Goal: Task Accomplishment & Management: Manage account settings

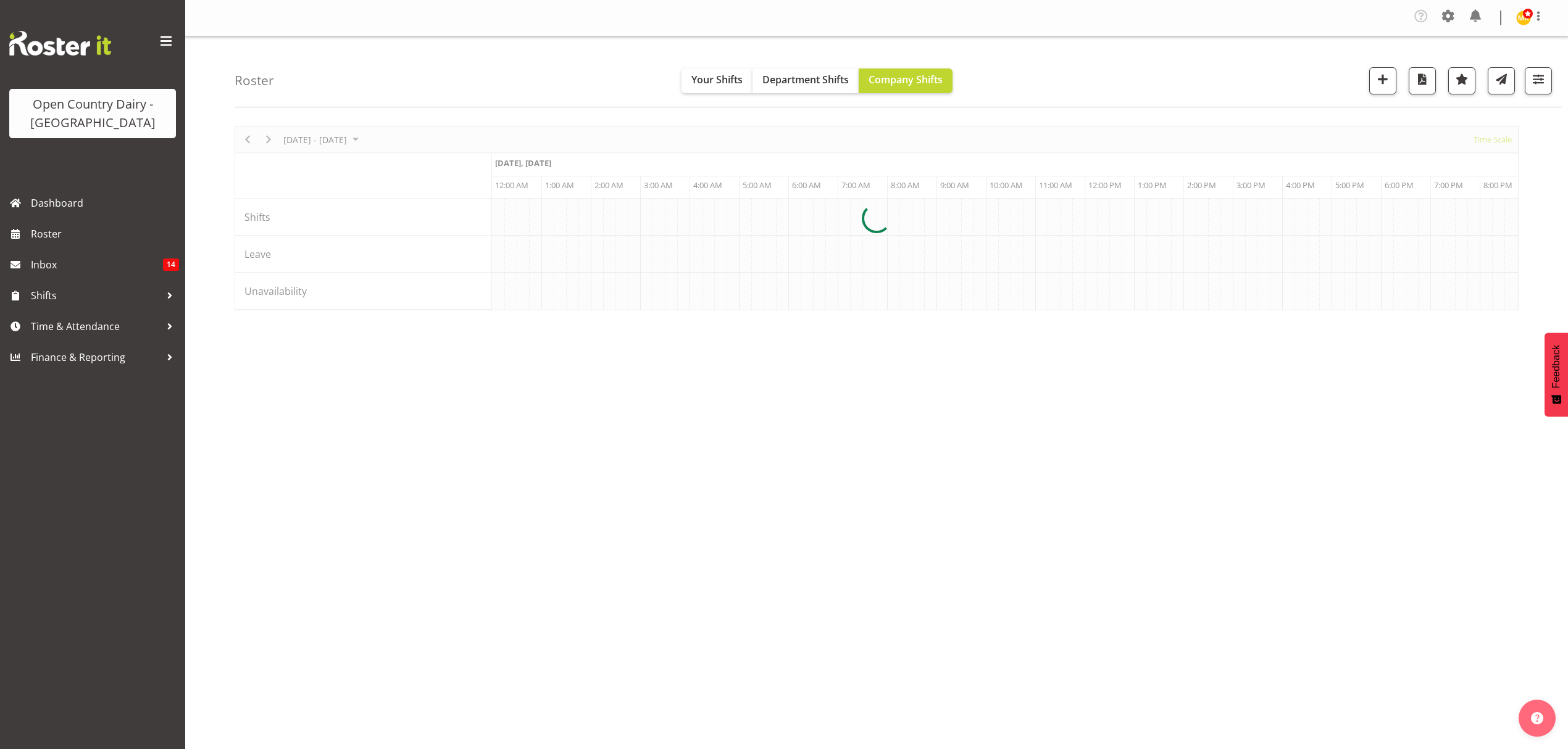
scroll to position [0, 4742]
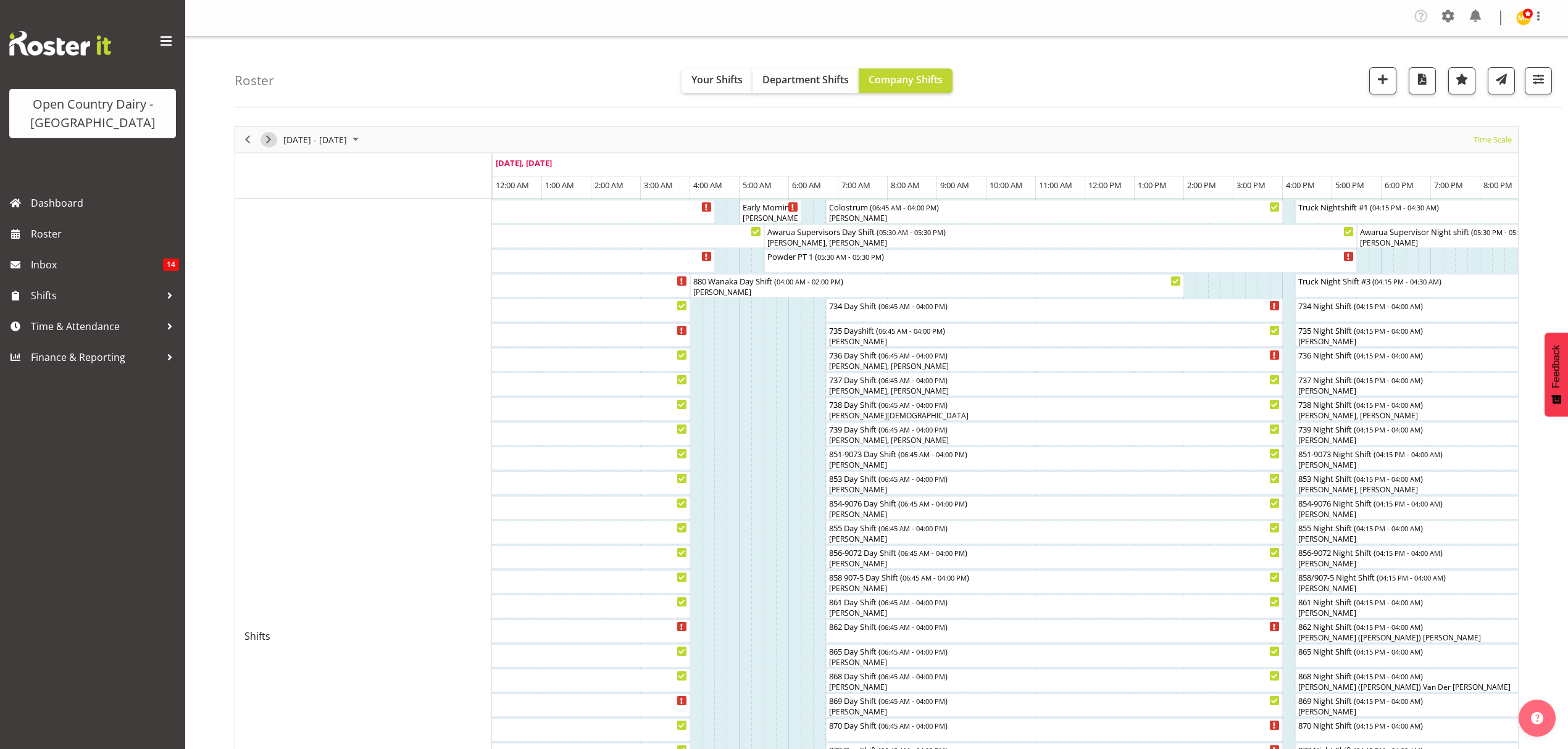
click at [265, 146] on span "Next" at bounding box center [268, 140] width 15 height 15
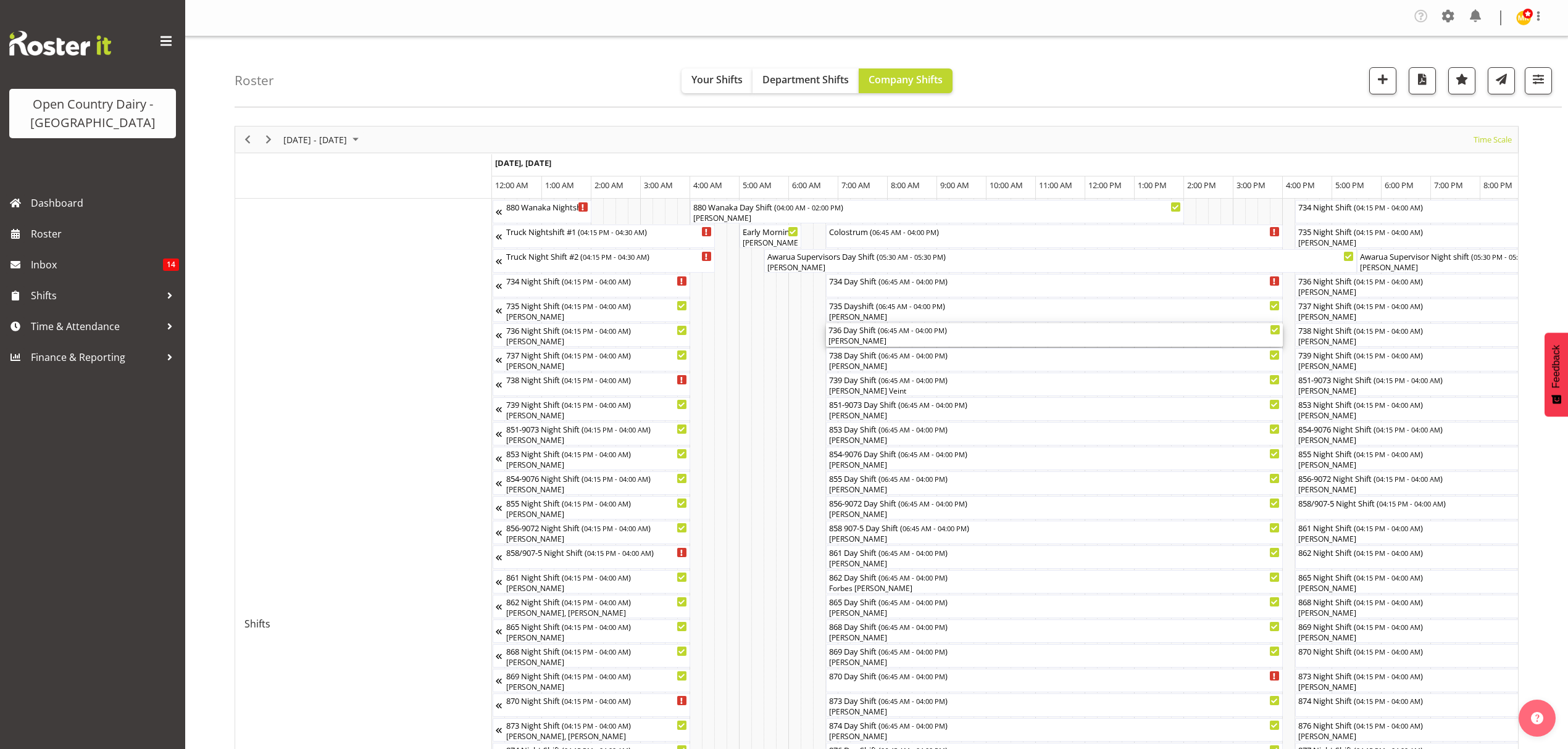
click at [912, 336] on div "736 Day Shift ( 06:45 AM - 04:00 PM ) [PERSON_NAME]" at bounding box center [1055, 334] width 452 height 23
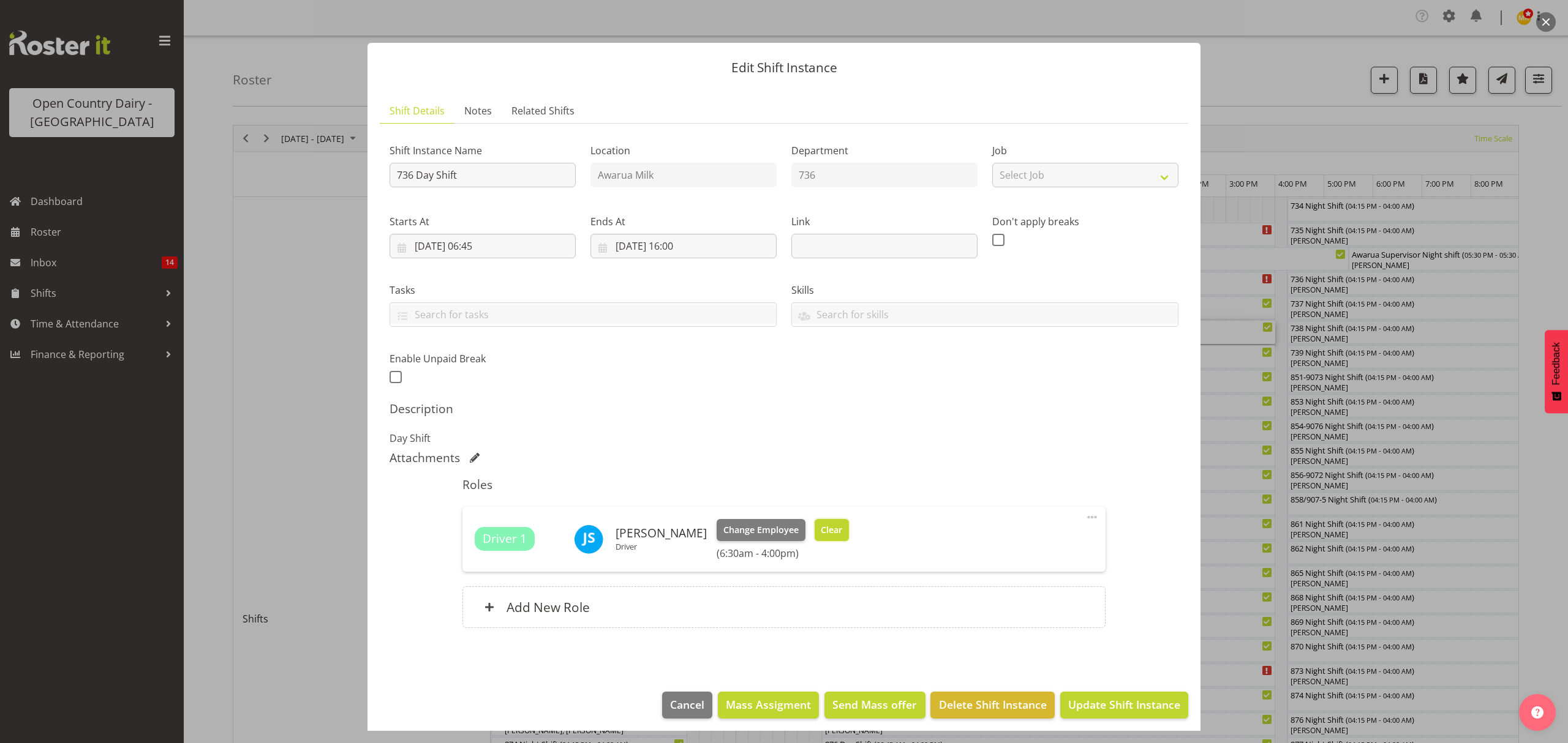
click at [834, 530] on button "Clear" at bounding box center [831, 530] width 35 height 22
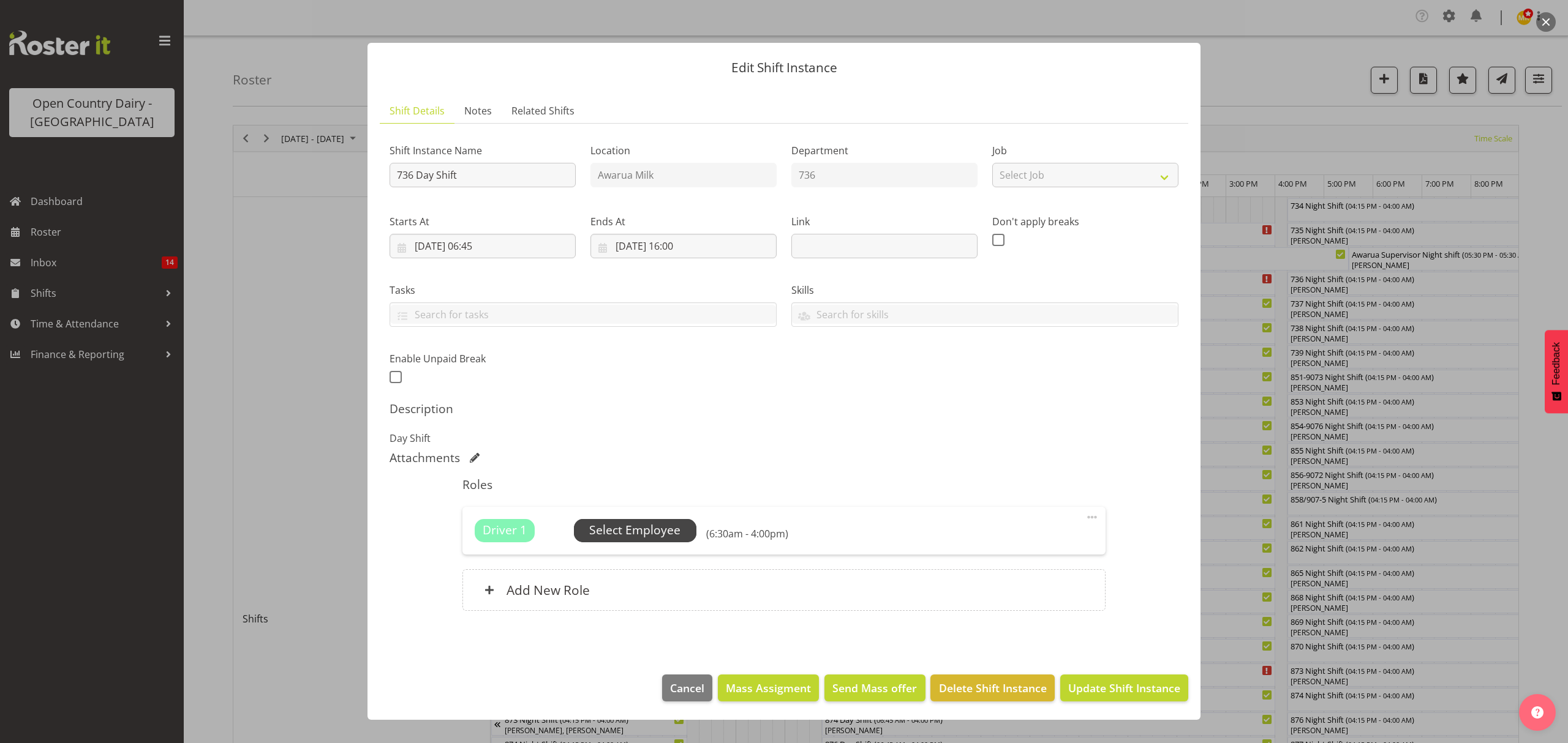
click at [626, 539] on span "Select Employee" at bounding box center [635, 530] width 91 height 18
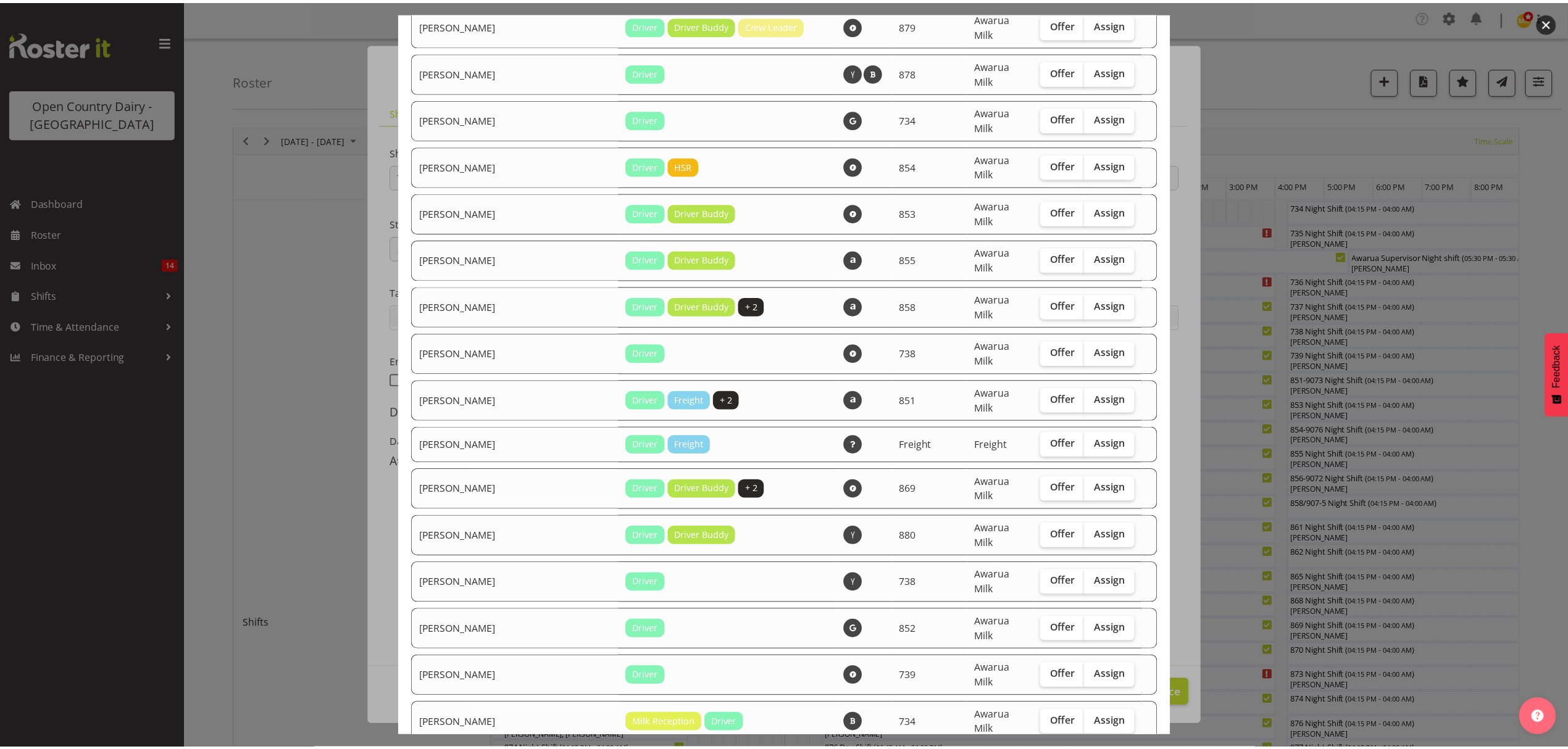
scroll to position [1249, 0]
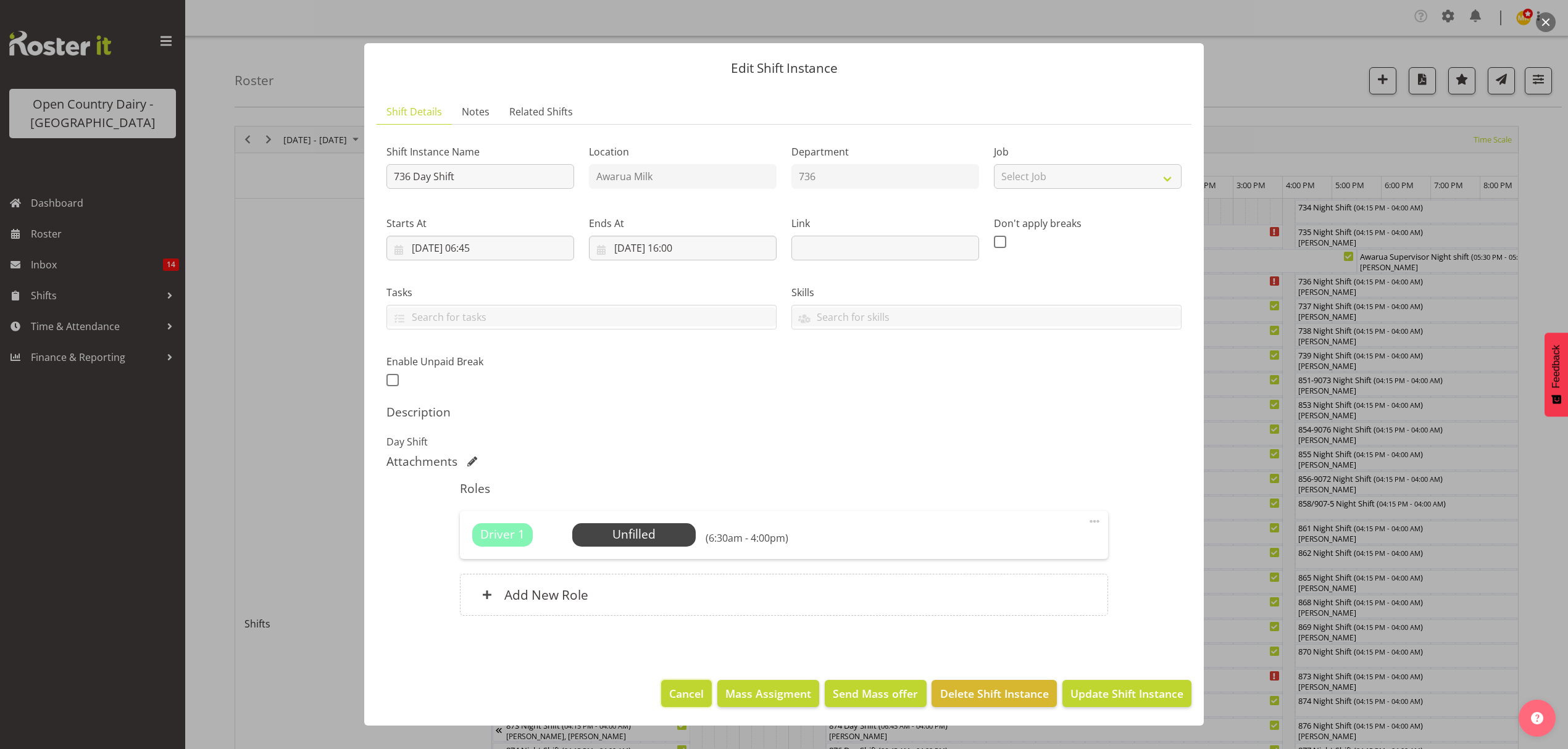
click at [697, 700] on span "Cancel" at bounding box center [686, 694] width 35 height 16
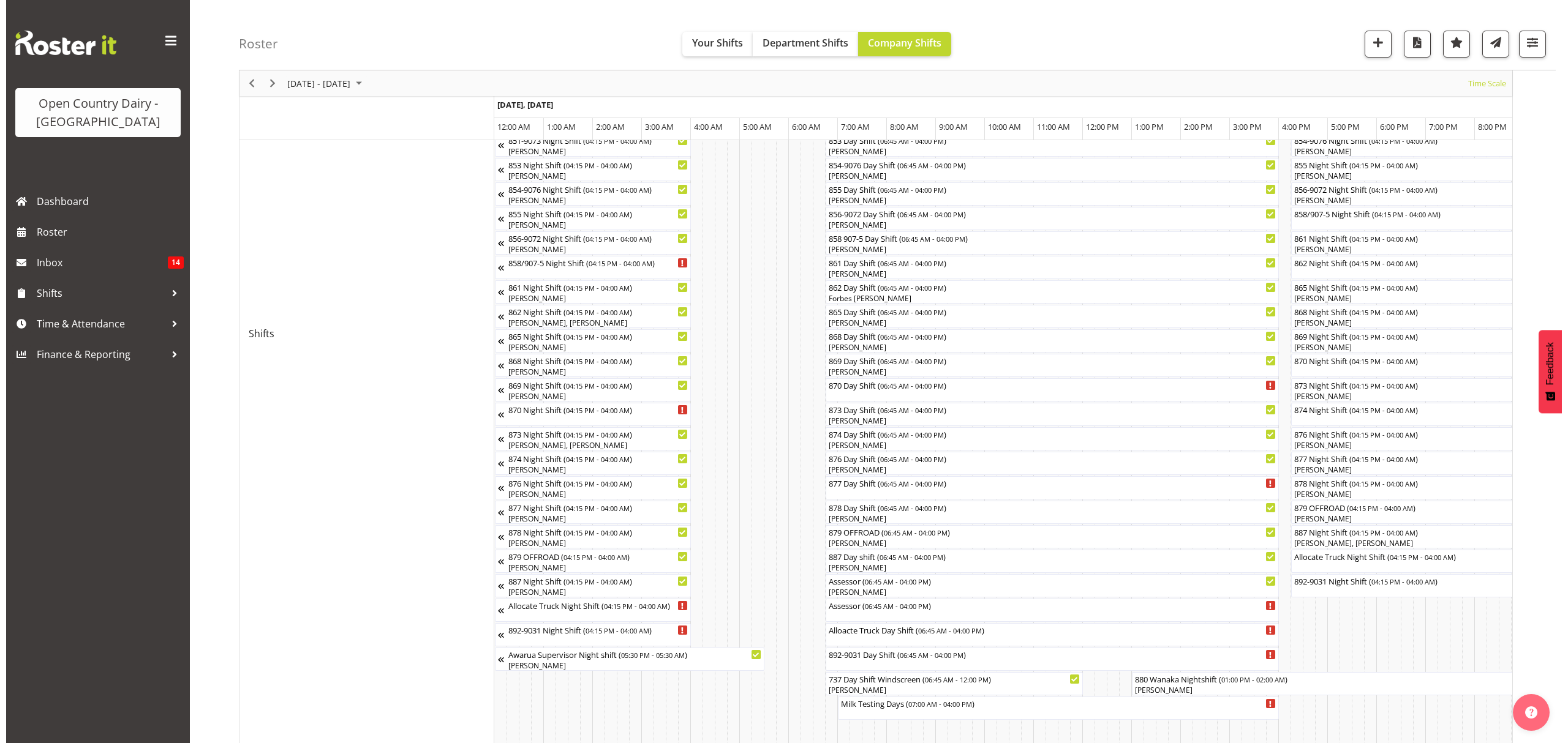
scroll to position [327, 0]
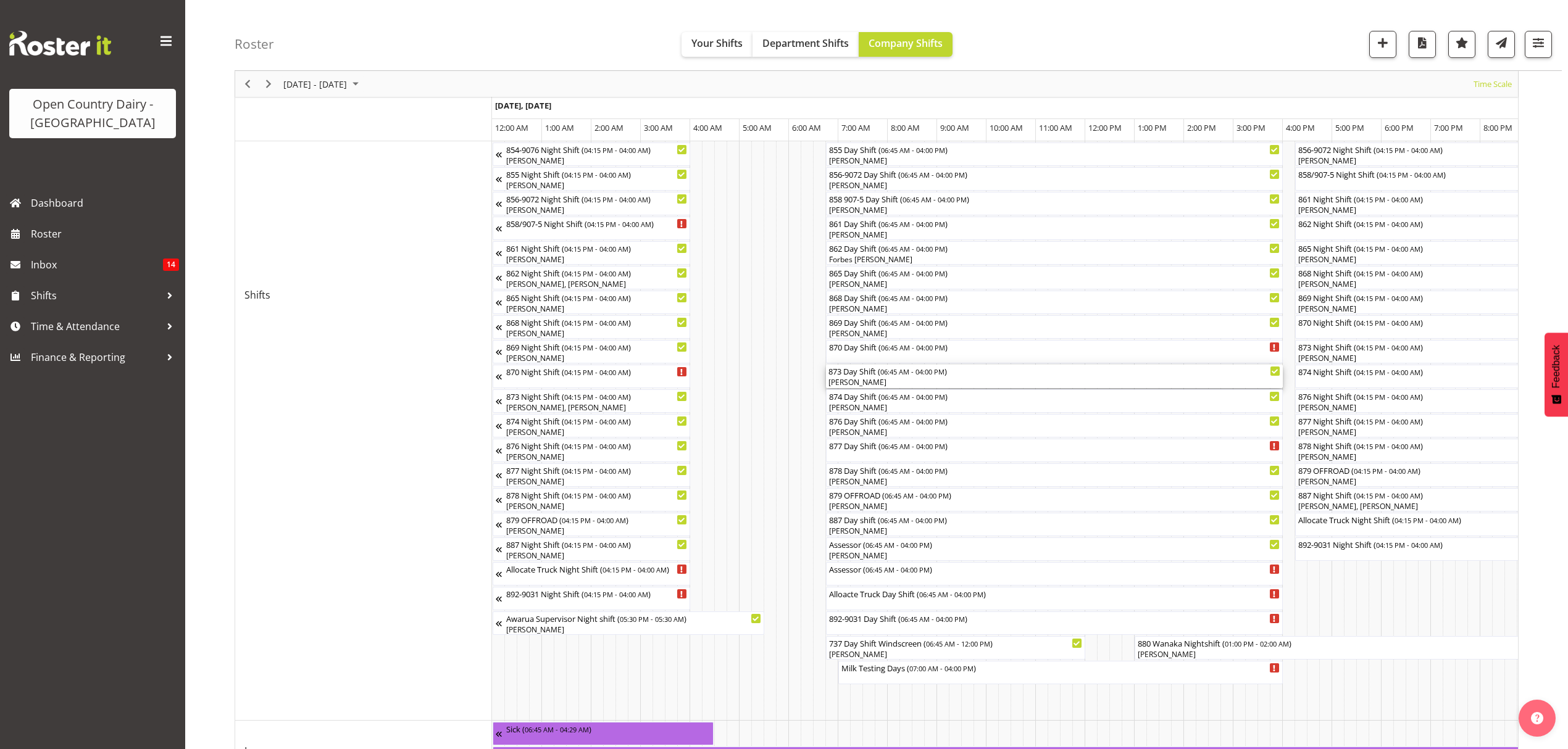
click at [921, 375] on span "06:45 AM - 04:00 PM" at bounding box center [912, 372] width 64 height 10
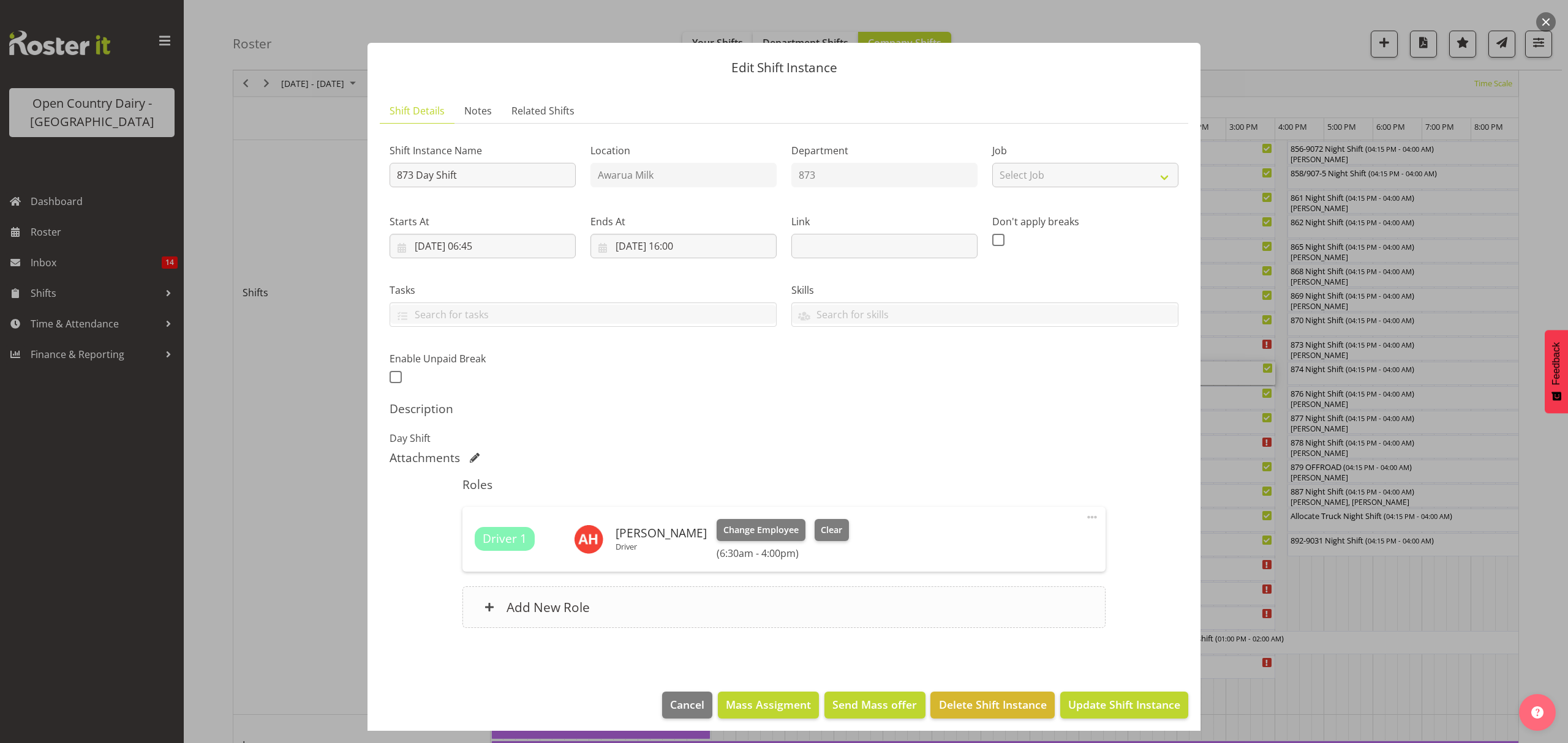
click at [799, 600] on div "Add New Role" at bounding box center [783, 607] width 643 height 41
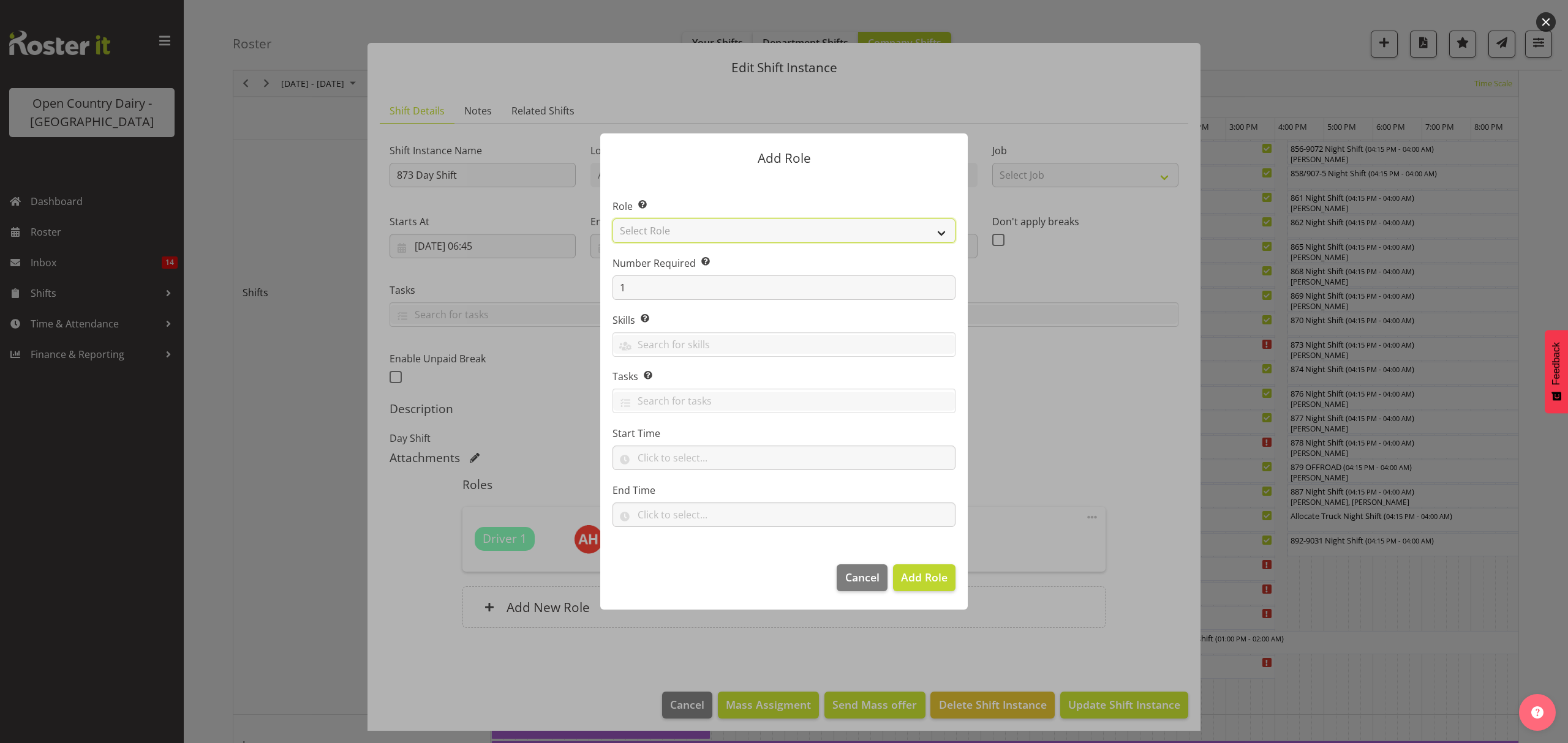
click at [756, 231] on select "Select Role Crew Leader Driver Driver Assessor Dayshift Driver Assessor Nightsh…" at bounding box center [783, 230] width 343 height 25
select select "1154"
click at [612, 218] on select "Select Role Crew Leader Driver Driver Assessor Dayshift Driver Assessor Nightsh…" at bounding box center [783, 230] width 343 height 25
click at [916, 583] on span "Add Role" at bounding box center [924, 576] width 47 height 14
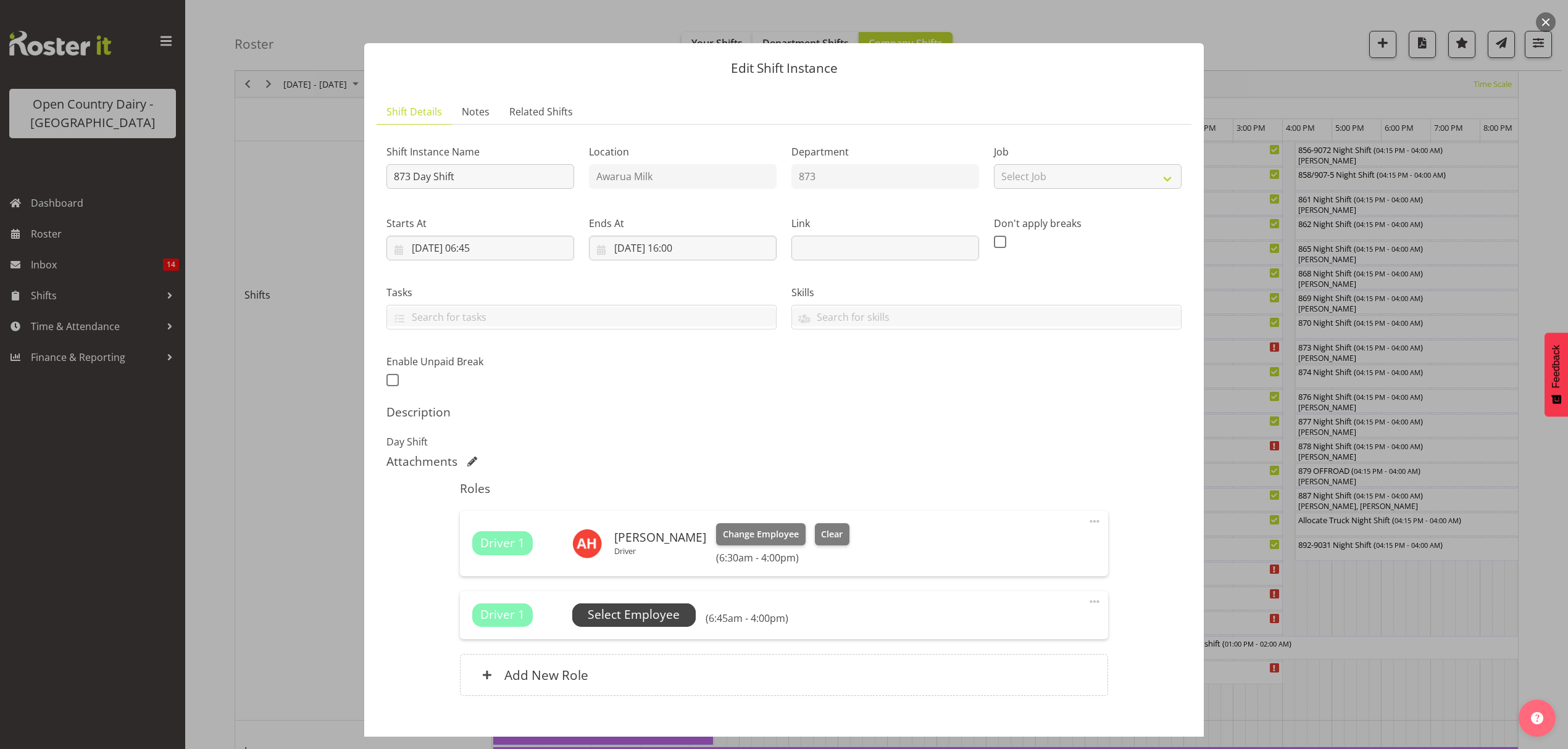
click at [674, 613] on span "Select Employee" at bounding box center [634, 614] width 92 height 18
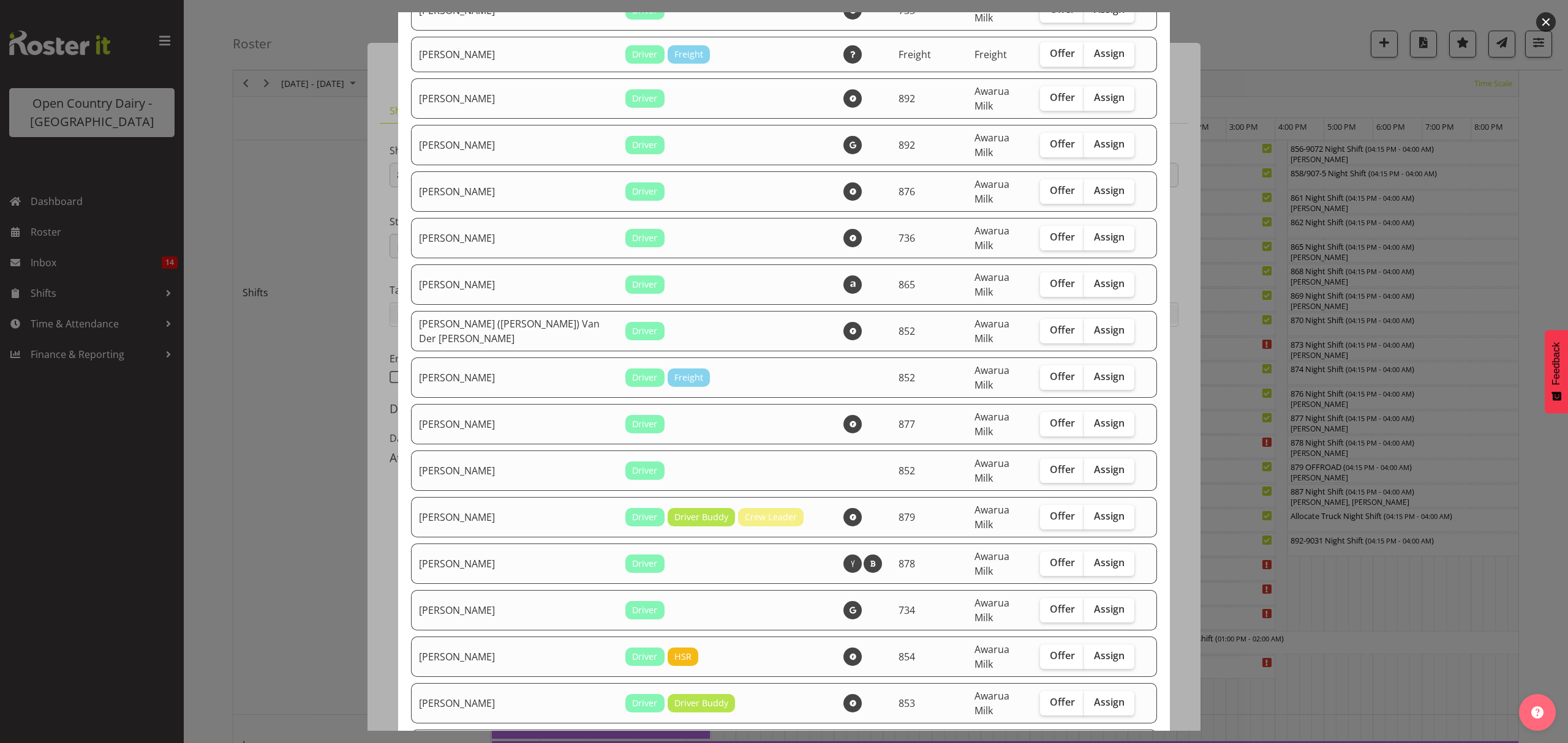
scroll to position [735, 0]
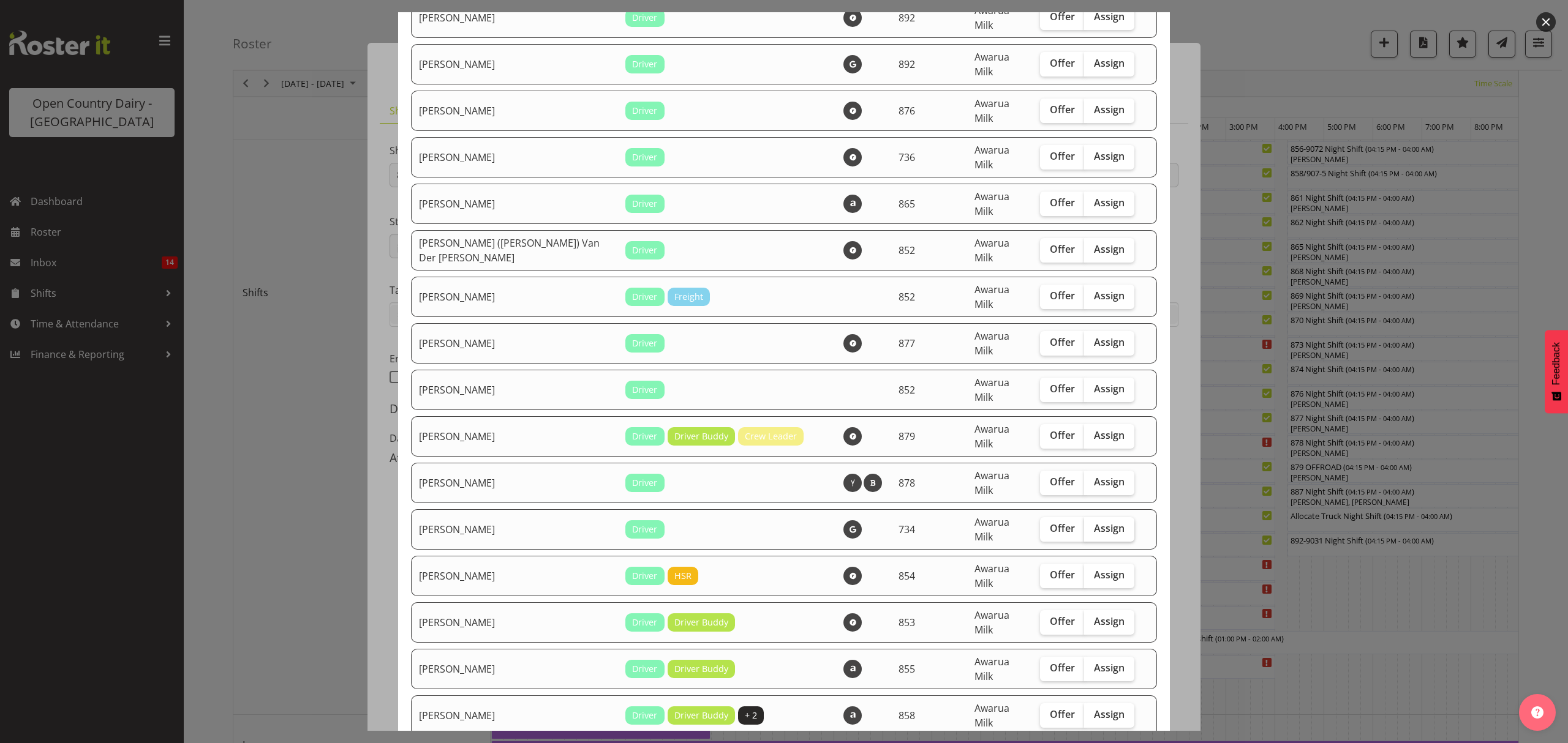
click at [1100, 522] on span "Assign" at bounding box center [1109, 528] width 30 height 12
click at [1092, 525] on input "Assign" at bounding box center [1087, 528] width 8 height 8
checkbox input "true"
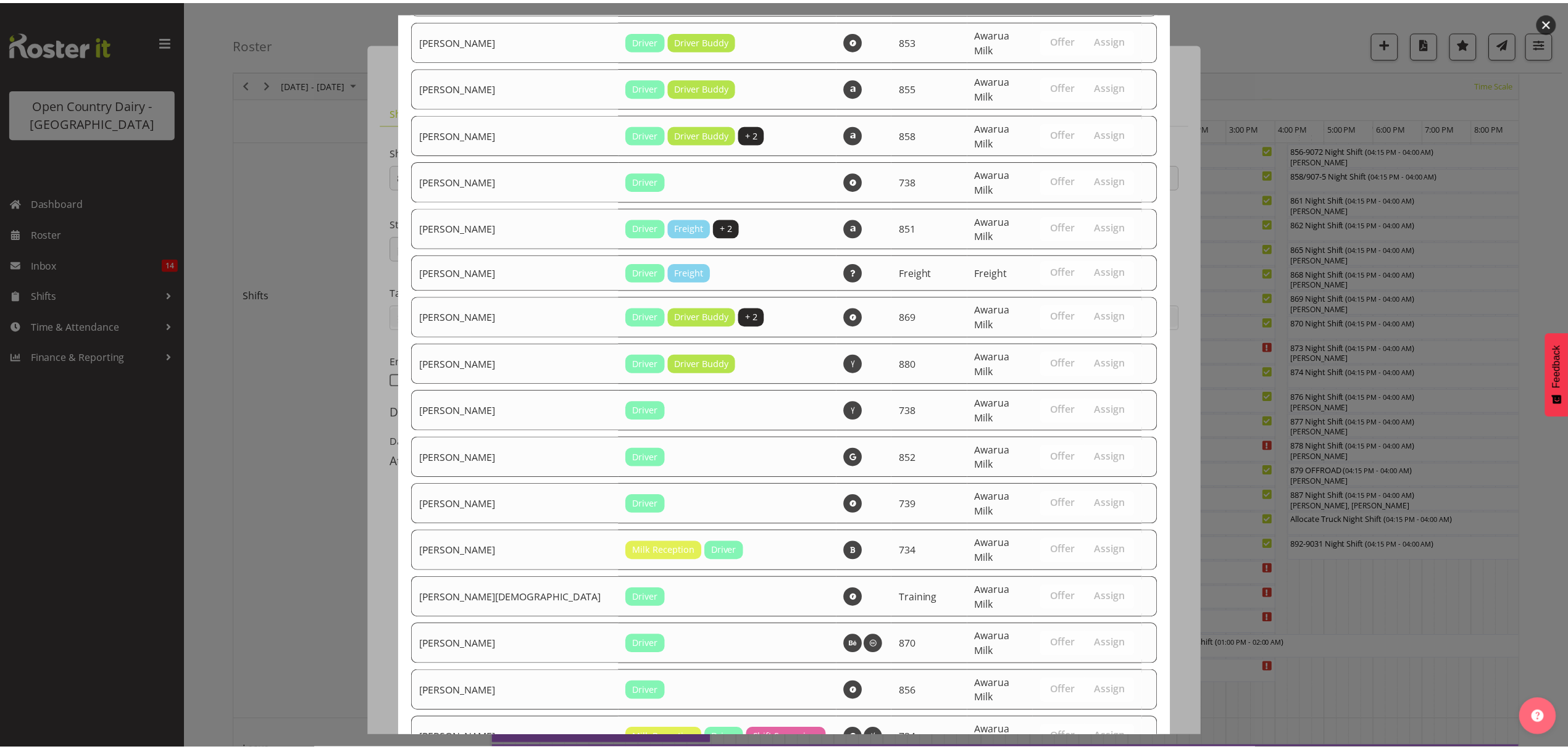
scroll to position [1333, 0]
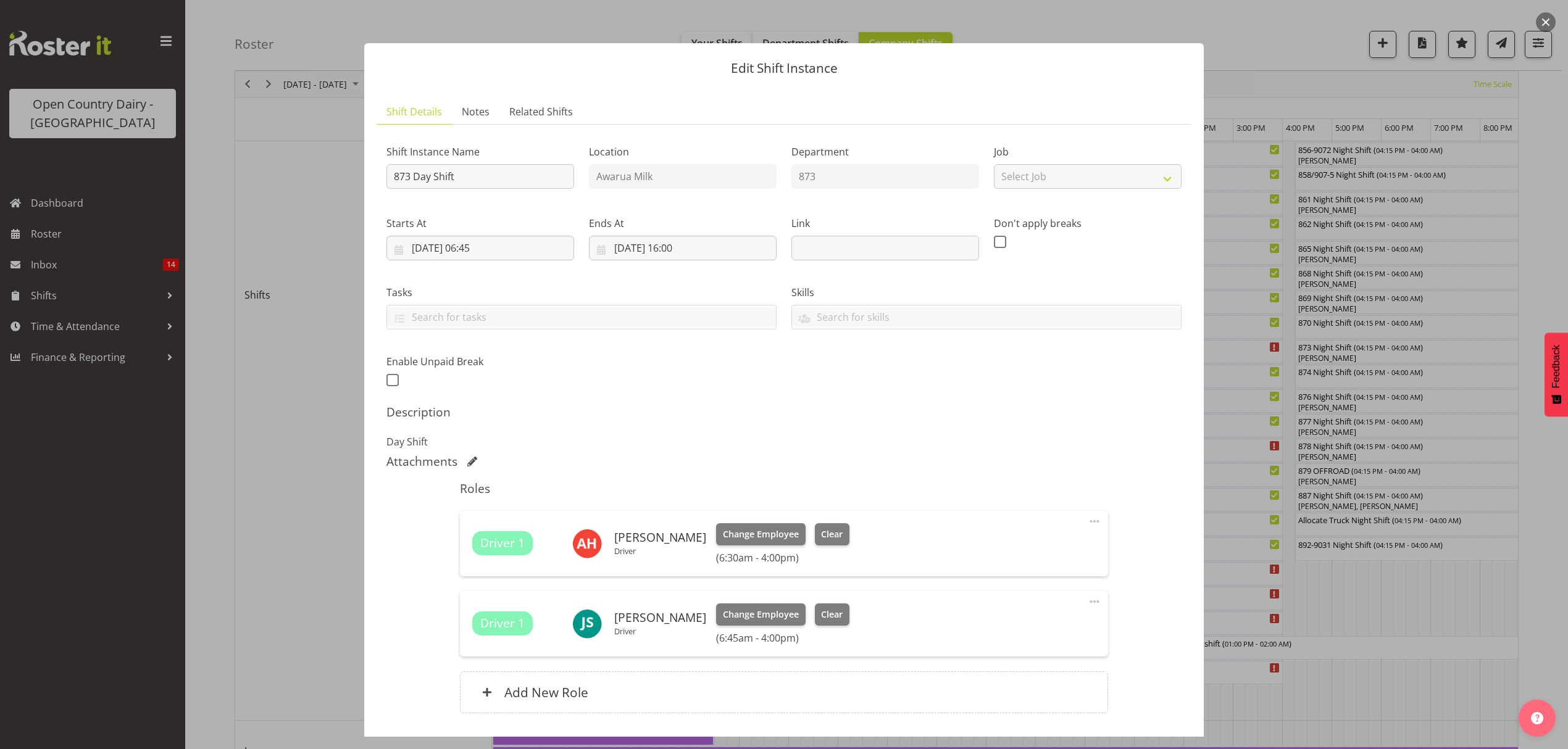
scroll to position [87, 0]
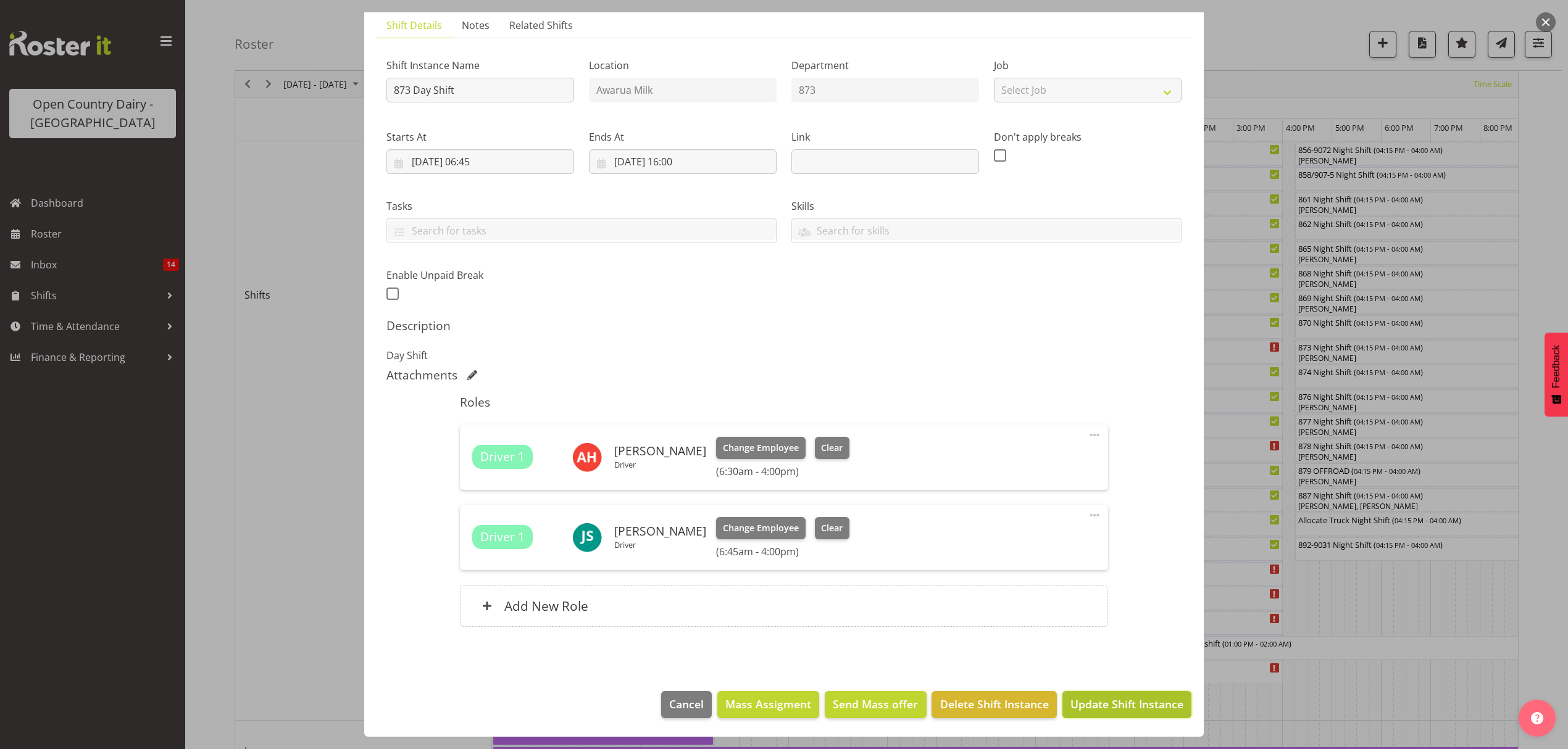
click at [1083, 701] on span "Update Shift Instance" at bounding box center [1127, 704] width 113 height 16
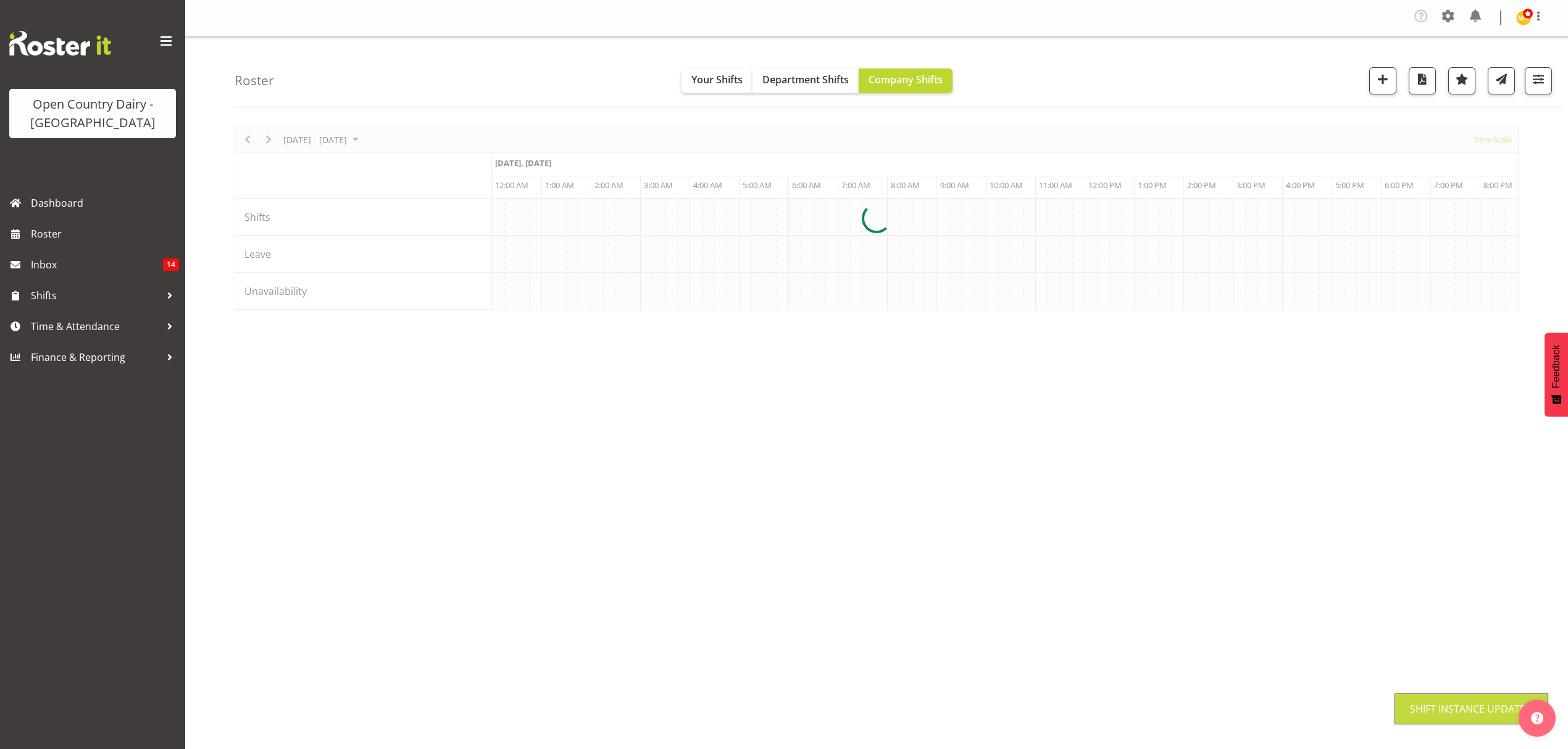
scroll to position [0, 0]
